Goal: Information Seeking & Learning: Learn about a topic

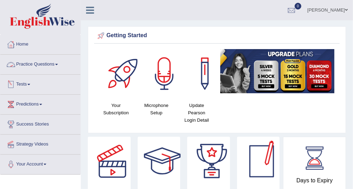
click at [50, 63] on link "Practice Questions" at bounding box center [40, 64] width 80 height 18
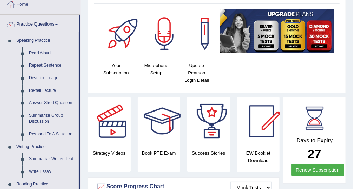
scroll to position [35, 0]
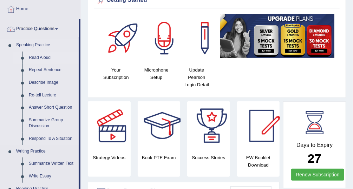
click at [35, 56] on link "Read Aloud" at bounding box center [52, 58] width 53 height 13
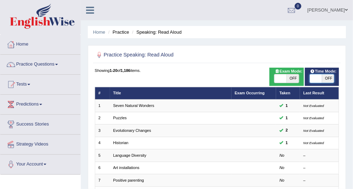
drag, startPoint x: 316, startPoint y: 79, endPoint x: 333, endPoint y: 79, distance: 16.5
click at [332, 79] on div "ON OFF" at bounding box center [316, 78] width 37 height 8
click at [312, 76] on span at bounding box center [316, 78] width 12 height 8
checkbox input "true"
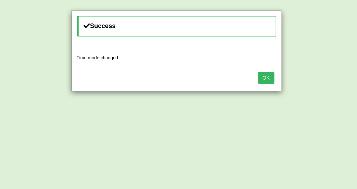
click at [267, 74] on button "OK" at bounding box center [266, 78] width 16 height 12
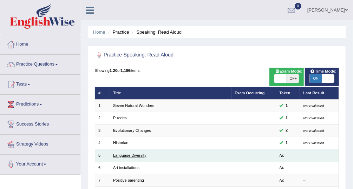
click at [133, 154] on link "Language Diversity" at bounding box center [129, 156] width 33 height 4
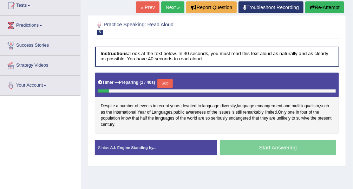
scroll to position [84, 0]
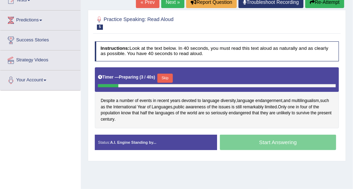
click at [325, 1] on button "Re-Attempt" at bounding box center [324, 2] width 39 height 12
click at [315, 3] on button "Re-Attempt" at bounding box center [324, 2] width 39 height 12
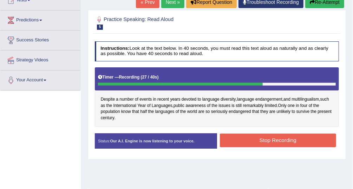
click at [278, 136] on button "Stop Recording" at bounding box center [278, 141] width 116 height 14
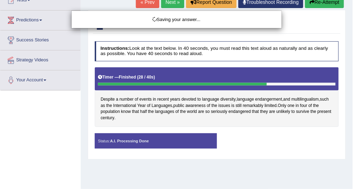
click at [252, 144] on div "Saving your answer..." at bounding box center [178, 94] width 357 height 189
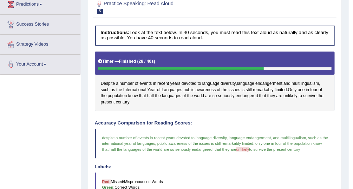
scroll to position [94, 0]
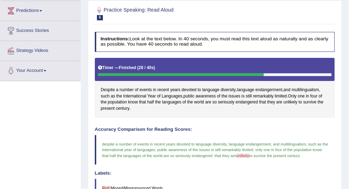
click at [327, 6] on div at bounding box center [215, 13] width 240 height 18
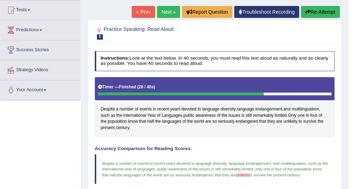
scroll to position [71, 0]
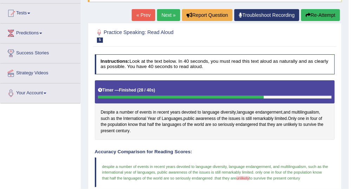
click at [168, 12] on link "Next »" at bounding box center [168, 15] width 23 height 12
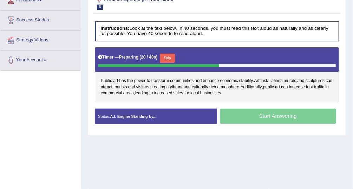
scroll to position [97, 0]
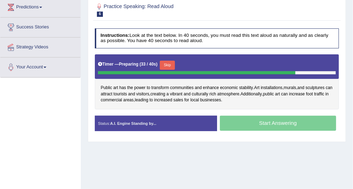
click at [105, 62] on h5 "Timer — Preparing ( 33 / 40s )" at bounding box center [127, 64] width 59 height 5
click at [124, 62] on b "Preparing" at bounding box center [129, 64] width 20 height 5
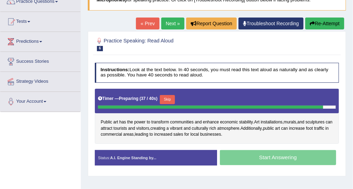
scroll to position [62, 0]
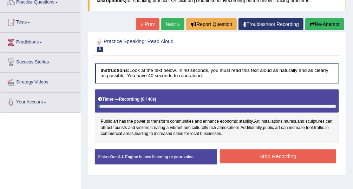
click at [328, 22] on button "Re-Attempt" at bounding box center [324, 24] width 39 height 12
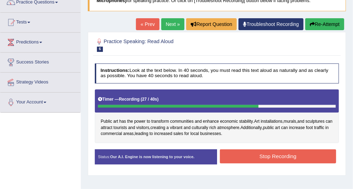
click at [292, 151] on button "Stop Recording" at bounding box center [278, 157] width 116 height 14
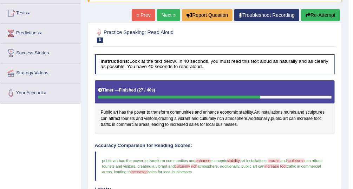
scroll to position [69, 0]
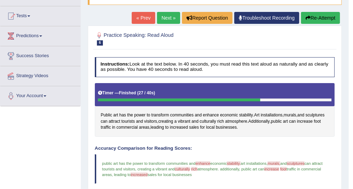
click at [173, 15] on link "Next »" at bounding box center [168, 18] width 23 height 12
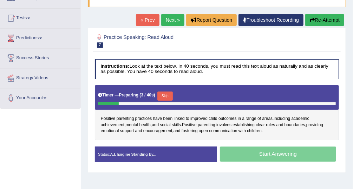
scroll to position [67, 0]
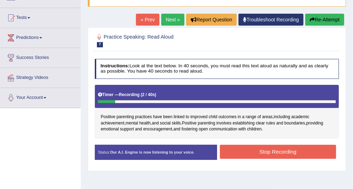
click at [318, 19] on button "Re-Attempt" at bounding box center [324, 20] width 39 height 12
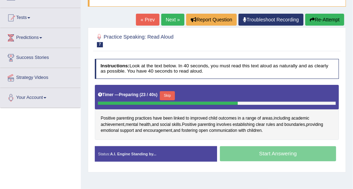
click at [312, 20] on icon "button" at bounding box center [312, 19] width 5 height 5
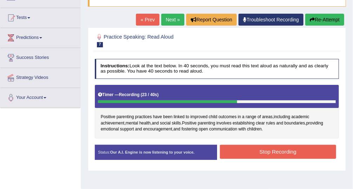
click at [277, 151] on button "Stop Recording" at bounding box center [278, 152] width 116 height 14
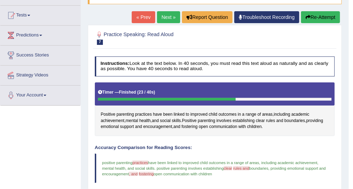
scroll to position [63, 0]
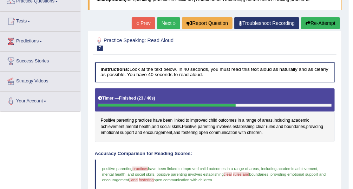
click at [41, 136] on div "Toggle navigation Home Practice Questions Speaking Practice Read Aloud Repeat S…" at bounding box center [174, 159] width 349 height 445
drag, startPoint x: 50, startPoint y: 132, endPoint x: 44, endPoint y: 130, distance: 6.5
click at [49, 131] on div "Toggle navigation Home Practice Questions Speaking Practice Read Aloud Repeat S…" at bounding box center [174, 159] width 349 height 445
click at [19, 128] on div "Toggle navigation Home Practice Questions Speaking Practice Read Aloud Repeat S…" at bounding box center [174, 159] width 349 height 445
click at [29, 139] on div "Toggle navigation Home Practice Questions Speaking Practice Read Aloud Repeat S…" at bounding box center [174, 159] width 349 height 445
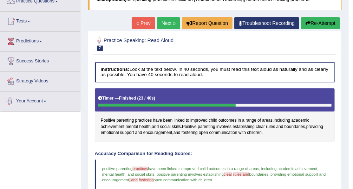
drag, startPoint x: 39, startPoint y: 122, endPoint x: 42, endPoint y: 117, distance: 5.7
click at [39, 122] on div "Toggle navigation Home Practice Questions Speaking Practice Read Aloud Repeat S…" at bounding box center [174, 159] width 349 height 445
click at [118, 21] on div "Home Practice Speaking: Read Aloud Positive parenting * Remember to use the dev…" at bounding box center [215, 152] width 268 height 431
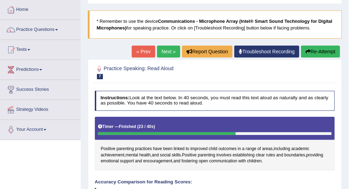
scroll to position [38, 0]
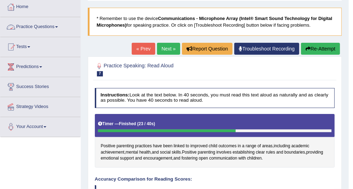
click at [46, 24] on link "Practice Questions" at bounding box center [40, 26] width 80 height 18
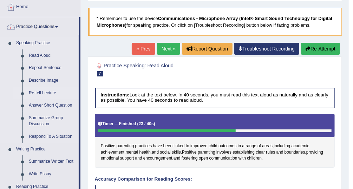
click at [45, 91] on link "Re-tell Lecture" at bounding box center [52, 93] width 53 height 13
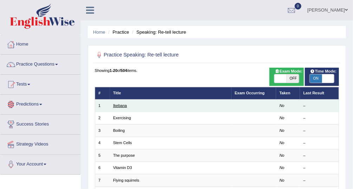
click at [117, 106] on link "Ikebana" at bounding box center [120, 106] width 14 height 4
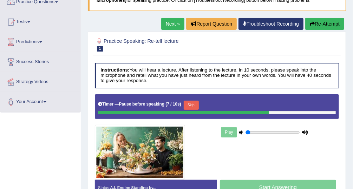
scroll to position [58, 0]
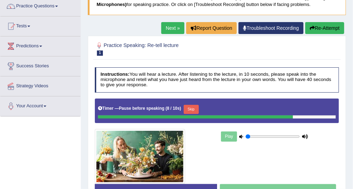
click at [329, 27] on button "Re-Attempt" at bounding box center [324, 28] width 39 height 12
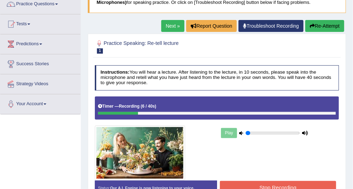
click at [98, 113] on div at bounding box center [118, 113] width 40 height 3
click at [260, 183] on button "Stop Recording" at bounding box center [278, 188] width 116 height 14
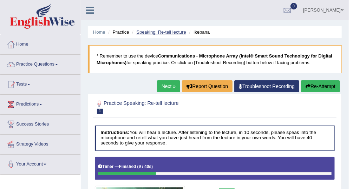
click at [172, 31] on link "Speaking: Re-tell lecture" at bounding box center [161, 32] width 50 height 5
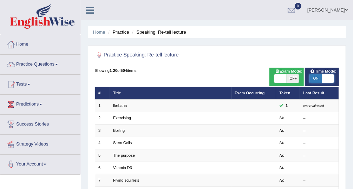
click at [327, 77] on span at bounding box center [328, 78] width 12 height 8
checkbox input "false"
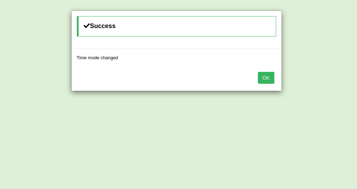
click at [269, 78] on button "OK" at bounding box center [266, 78] width 16 height 12
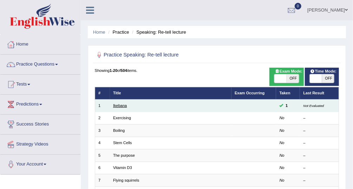
click at [123, 107] on link "Ikebana" at bounding box center [120, 106] width 14 height 4
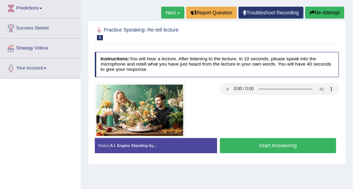
scroll to position [96, 0]
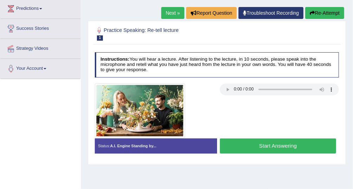
click at [279, 142] on button "Start Answering" at bounding box center [278, 146] width 116 height 15
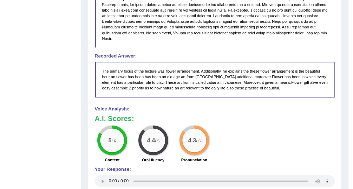
scroll to position [290, 0]
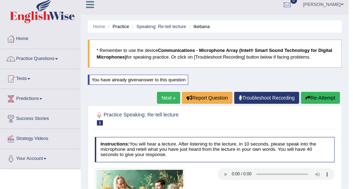
scroll to position [0, 0]
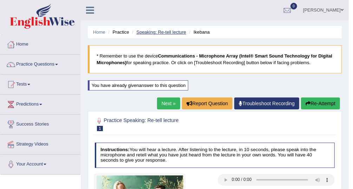
click at [148, 30] on link "Speaking: Re-tell lecture" at bounding box center [161, 32] width 50 height 5
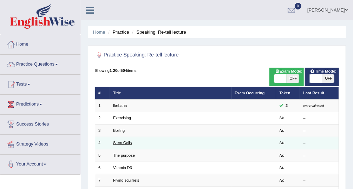
click at [119, 143] on link "Stem Cells" at bounding box center [122, 143] width 19 height 4
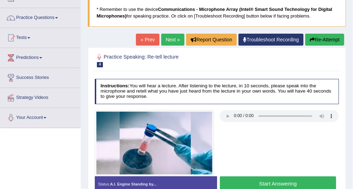
scroll to position [56, 0]
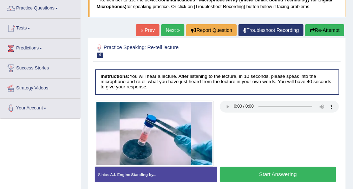
click at [171, 33] on link "Next »" at bounding box center [172, 30] width 23 height 12
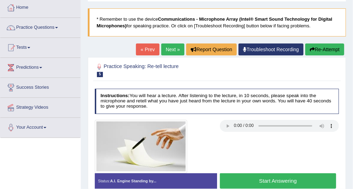
scroll to position [41, 0]
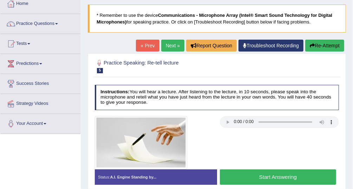
click at [282, 173] on button "Start Answering" at bounding box center [278, 177] width 116 height 15
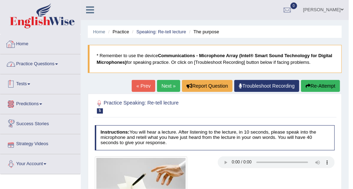
scroll to position [0, 0]
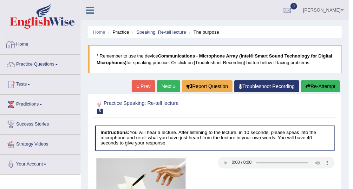
click at [37, 65] on link "Practice Questions" at bounding box center [40, 64] width 80 height 18
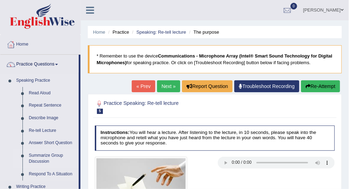
click at [44, 152] on link "Summarize Group Discussion" at bounding box center [52, 159] width 53 height 19
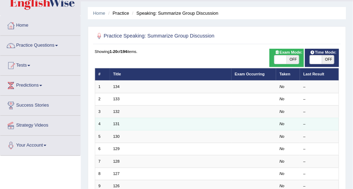
scroll to position [28, 0]
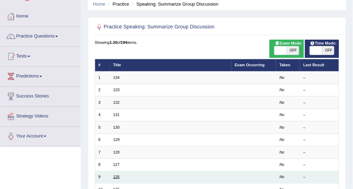
click at [114, 176] on link "126" at bounding box center [116, 177] width 6 height 4
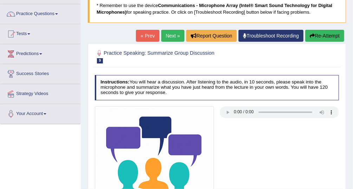
scroll to position [56, 0]
